Goal: Navigation & Orientation: Find specific page/section

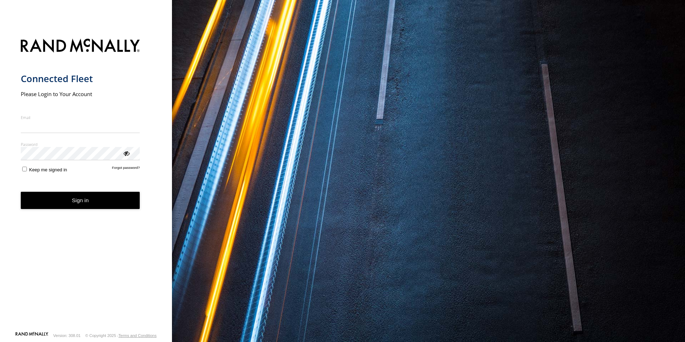
type input "**********"
click at [81, 210] on form "**********" at bounding box center [86, 182] width 131 height 297
click at [73, 203] on button "Sign in" at bounding box center [80, 201] width 119 height 18
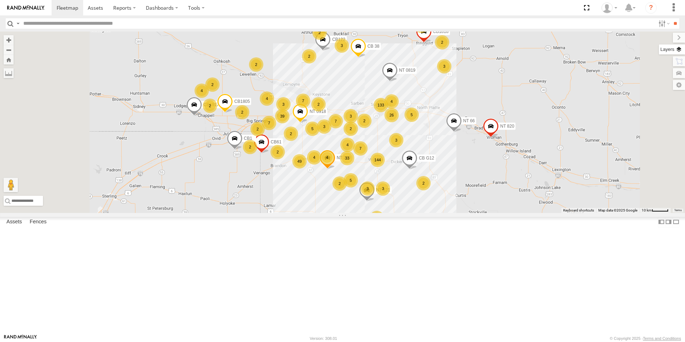
click at [680, 49] on label at bounding box center [672, 49] width 26 height 10
click at [0, 0] on span "Basemaps" at bounding box center [0, 0] width 0 height 0
click at [0, 0] on span "Satellite + Roadmap" at bounding box center [0, 0] width 0 height 0
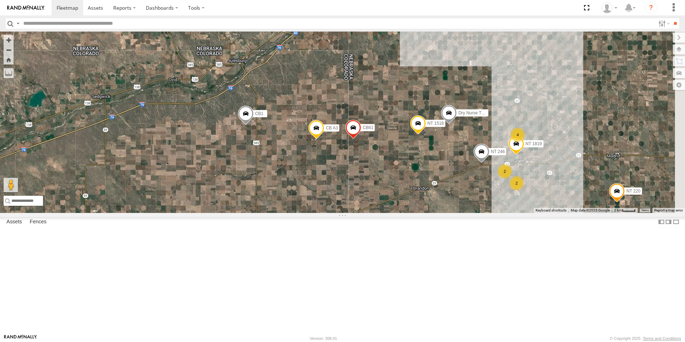
drag, startPoint x: 431, startPoint y: 144, endPoint x: 342, endPoint y: 303, distance: 182.6
click at [342, 213] on div "CB1917 NT 121 CB G12 NT 0918 CB61 NT 820 CB1 CB1818 CB122 NT 66 CB1805 NT 220 N…" at bounding box center [342, 122] width 685 height 181
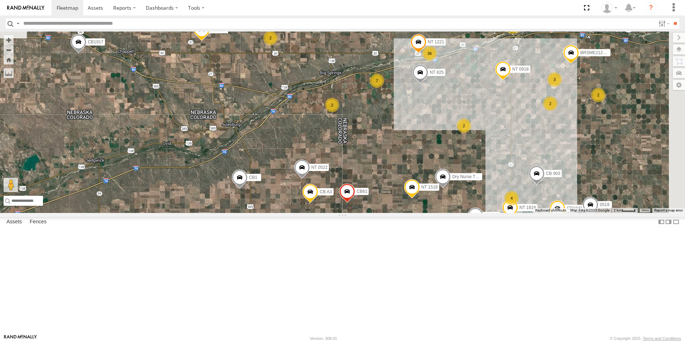
drag, startPoint x: 379, startPoint y: 200, endPoint x: 374, endPoint y: 265, distance: 64.7
click at [374, 213] on div "CB1917 NT 121 CB G12 NT 0918 CB61 NT 820 CB1 CB1818 CB122 NT 66 CB1805 NT 220 N…" at bounding box center [342, 122] width 685 height 181
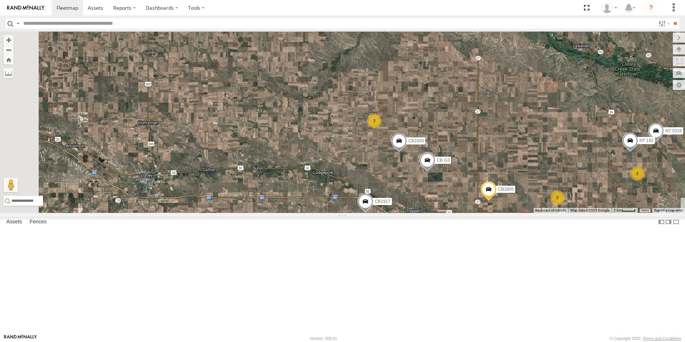
drag, startPoint x: 267, startPoint y: 115, endPoint x: 554, endPoint y: 275, distance: 329.2
click at [554, 213] on div "CB1917 NT 121 CB G12 NT 0918 CB61 NT 820 CB1 CB1818 CB122 NT 66 CB1805 NT 220 N…" at bounding box center [342, 122] width 685 height 181
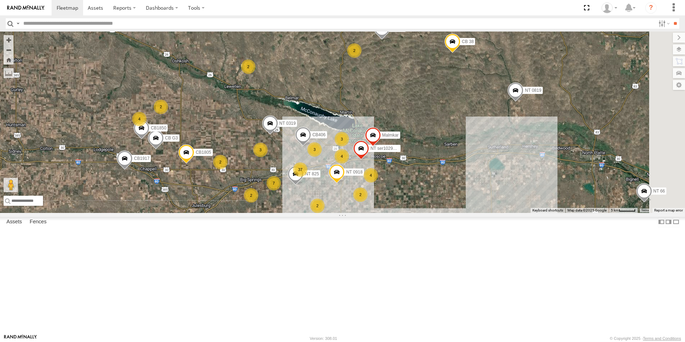
drag, startPoint x: 472, startPoint y: 130, endPoint x: 245, endPoint y: 92, distance: 230.2
click at [245, 92] on div "CB1917 NT 121 CB G12 NT 0918 CB61 NT 820 CB1 CB1818 CB122 NT 66 CB1805 NT 220 N…" at bounding box center [342, 122] width 685 height 181
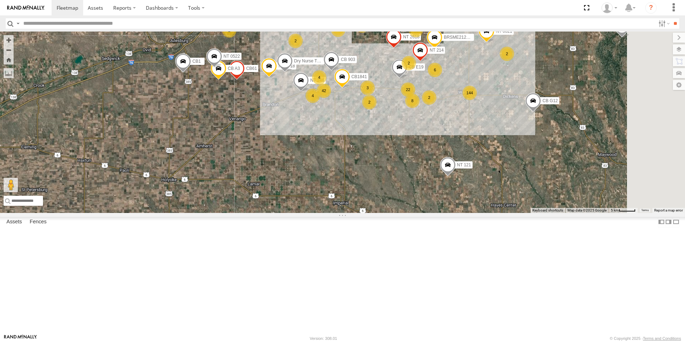
drag, startPoint x: 528, startPoint y: 215, endPoint x: 506, endPoint y: 47, distance: 169.0
click at [506, 47] on div "CB1917 NT 121 CB G12 NT 0918 CB61 NT 820 CB1 CB1818 CB122 NT 66 CB1805 NT 0819 …" at bounding box center [342, 122] width 685 height 181
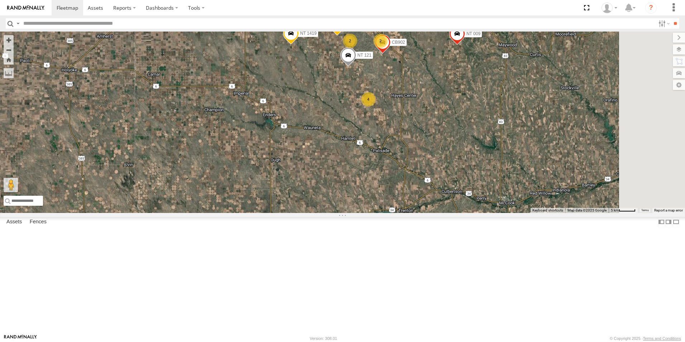
drag, startPoint x: 514, startPoint y: 286, endPoint x: 414, endPoint y: 174, distance: 149.6
click at [414, 174] on div "CB1917 NT 121 CB G12 NT 0918 CB61 NT 820 CB1 CB1818 CB122 NT 66 CB1805 NT 0819 …" at bounding box center [342, 122] width 685 height 181
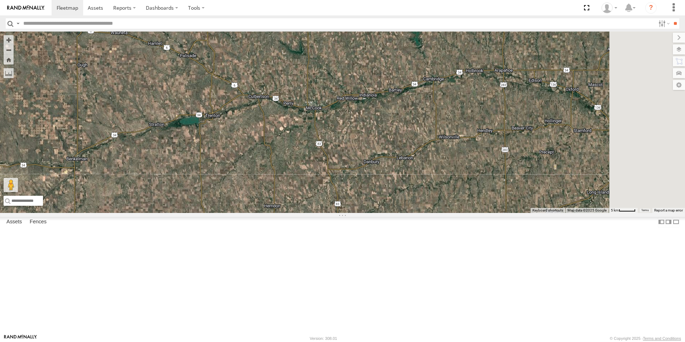
drag, startPoint x: 535, startPoint y: 265, endPoint x: 339, endPoint y: 167, distance: 218.6
click at [339, 167] on div "CB1917 NT 121 CB G12 NT 0918 CB61 NT 820 CB1 CB1818 CB122 NT 66 CB1805 NT 0819 …" at bounding box center [342, 122] width 685 height 181
click at [607, 8] on icon at bounding box center [606, 8] width 11 height 11
click at [600, 51] on link at bounding box center [606, 51] width 27 height 10
